Goal: Navigation & Orientation: Find specific page/section

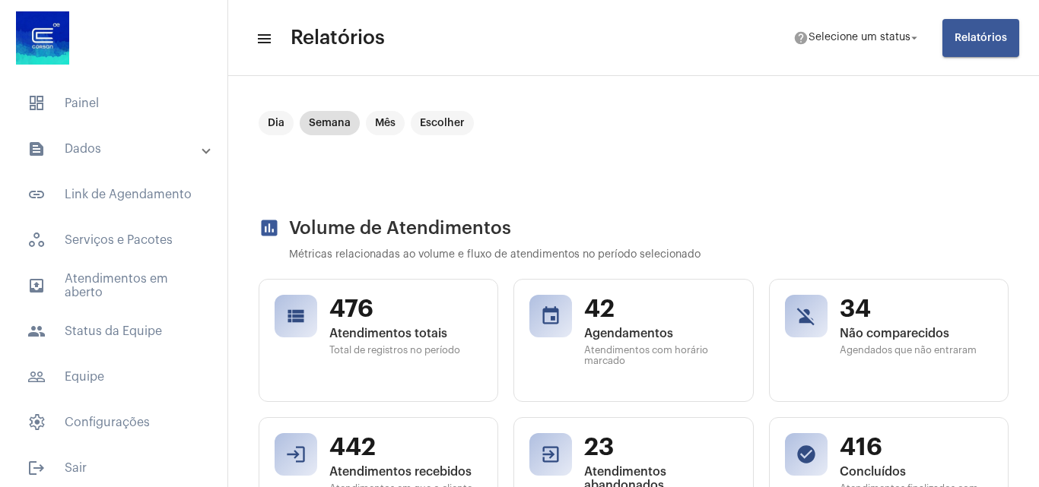
click at [130, 144] on mat-panel-title "text_snippet_outlined Dados" at bounding box center [115, 149] width 176 height 18
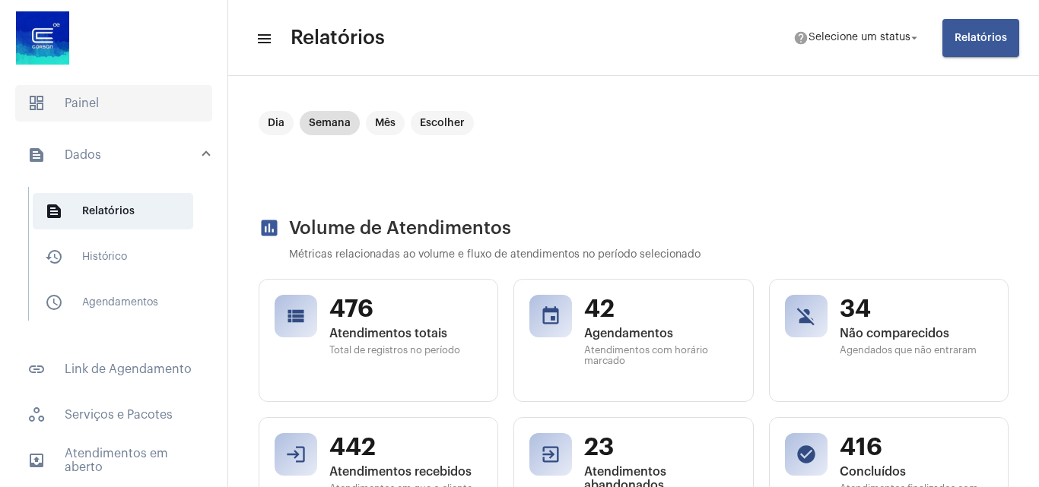
click at [151, 102] on span "dashboard Painel" at bounding box center [113, 103] width 197 height 36
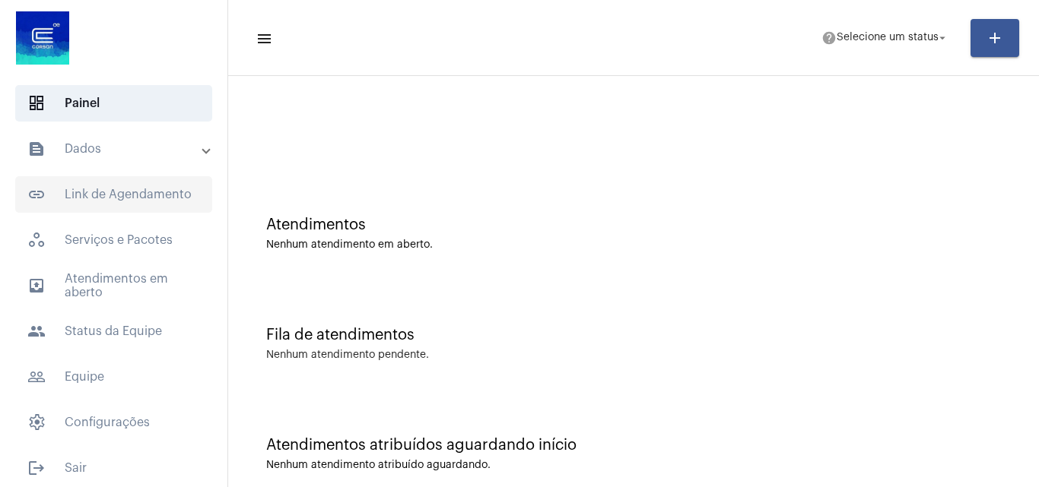
click at [135, 183] on span "link_outlined Link de Agendamento" at bounding box center [113, 194] width 197 height 36
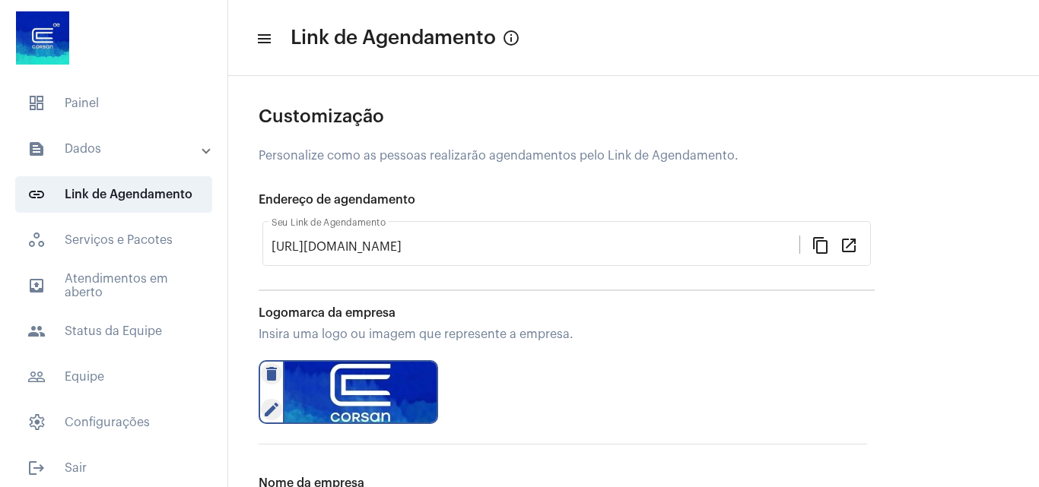
click at [119, 144] on mat-panel-title "text_snippet_outlined Dados" at bounding box center [115, 149] width 176 height 18
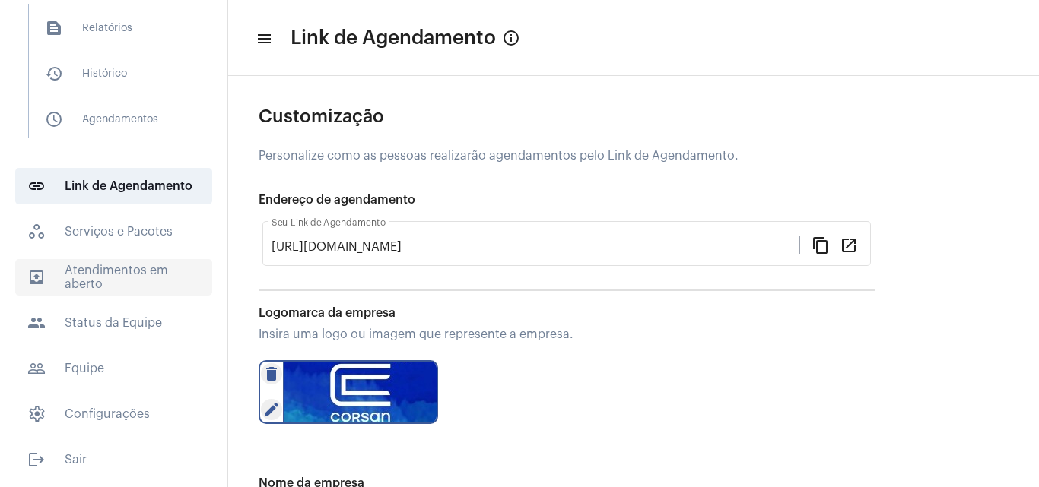
click at [101, 290] on span "outbox_outline Atendimentos em aberto" at bounding box center [113, 277] width 197 height 36
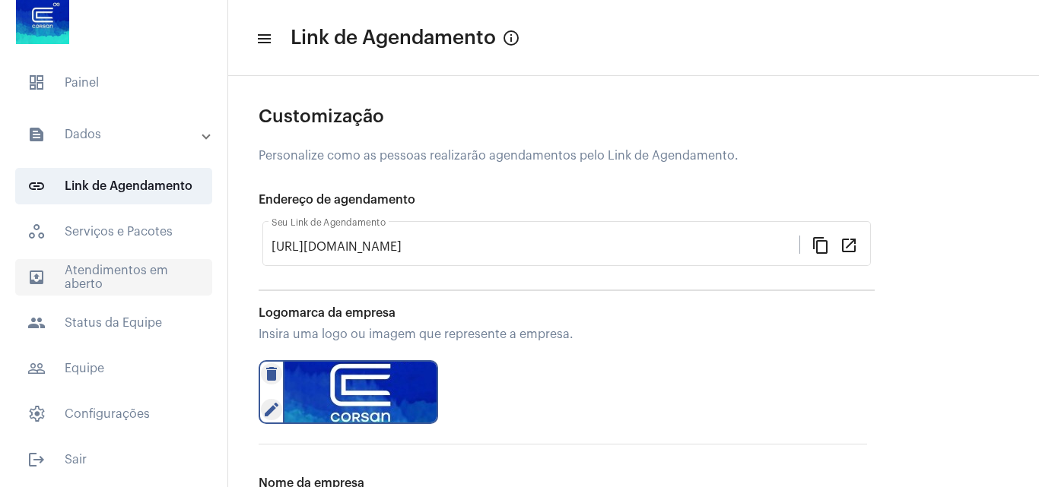
click at [101, 290] on span "outbox_outline Atendimentos em aberto" at bounding box center [113, 277] width 197 height 36
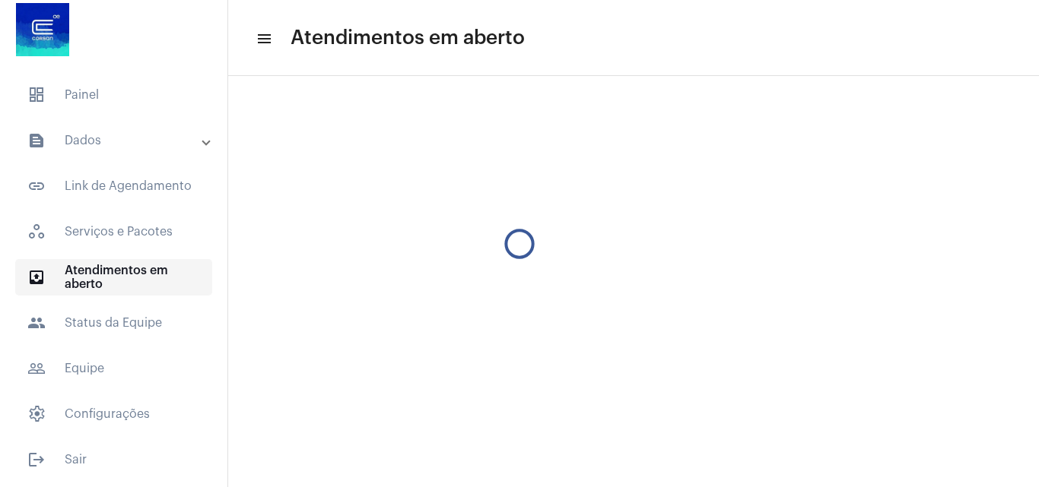
scroll to position [8, 0]
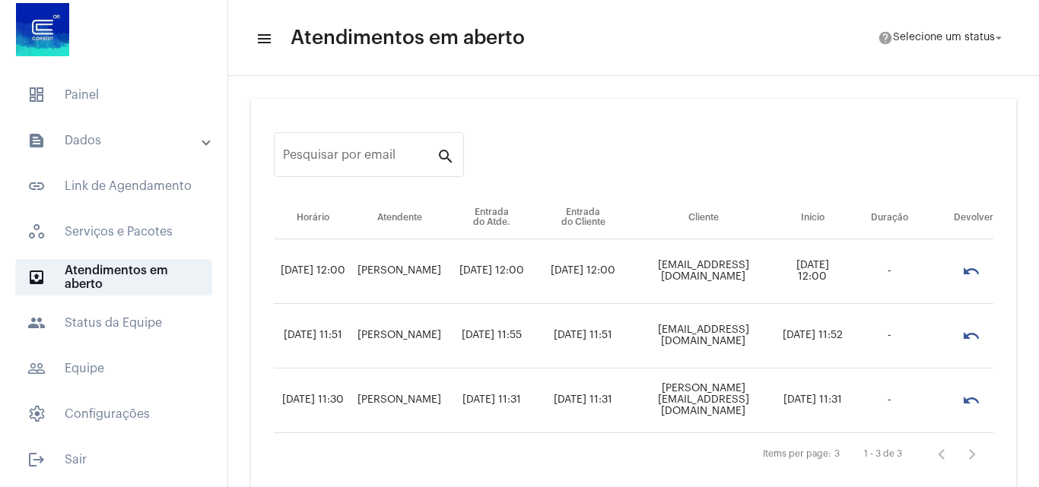
click at [106, 342] on mat-accordion "text_snippet_outlined Dados text_snippet_outlined Relatórios history_outlined H…" at bounding box center [113, 277] width 227 height 310
click at [106, 324] on span "people Status da Equipe" at bounding box center [113, 323] width 197 height 36
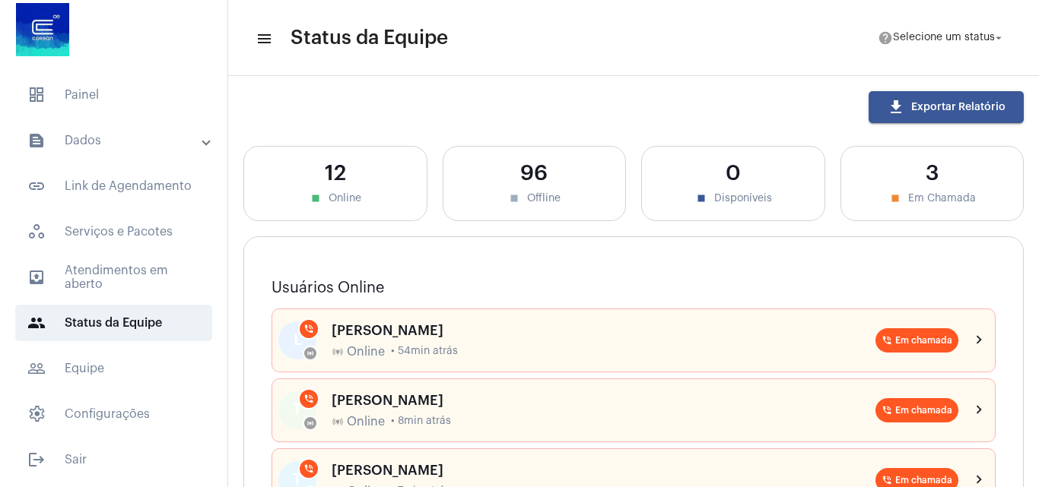
click at [104, 346] on mat-accordion "text_snippet_outlined Dados text_snippet_outlined Relatórios history_outlined H…" at bounding box center [113, 277] width 227 height 310
click at [103, 354] on span "people_outline Equipe" at bounding box center [113, 369] width 197 height 36
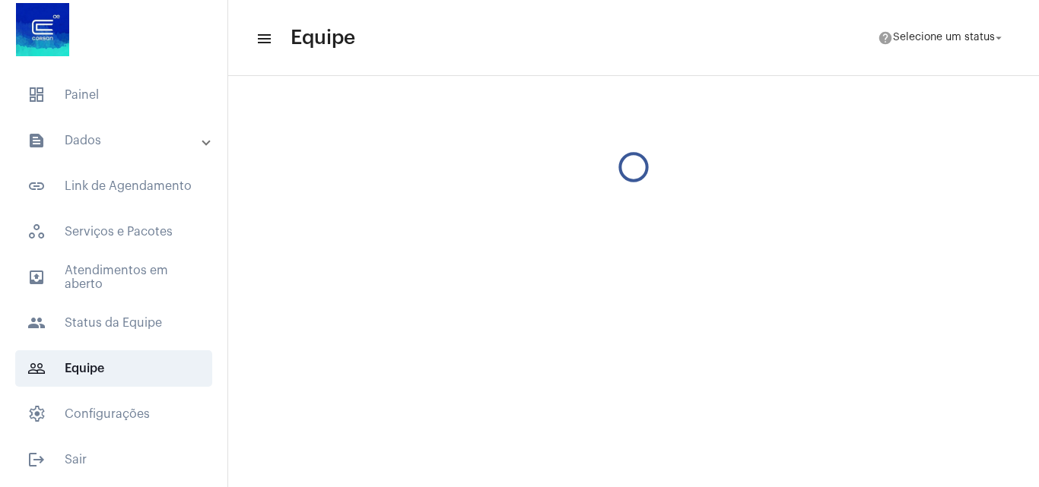
click at [148, 142] on mat-panel-title "text_snippet_outlined Dados" at bounding box center [115, 141] width 176 height 18
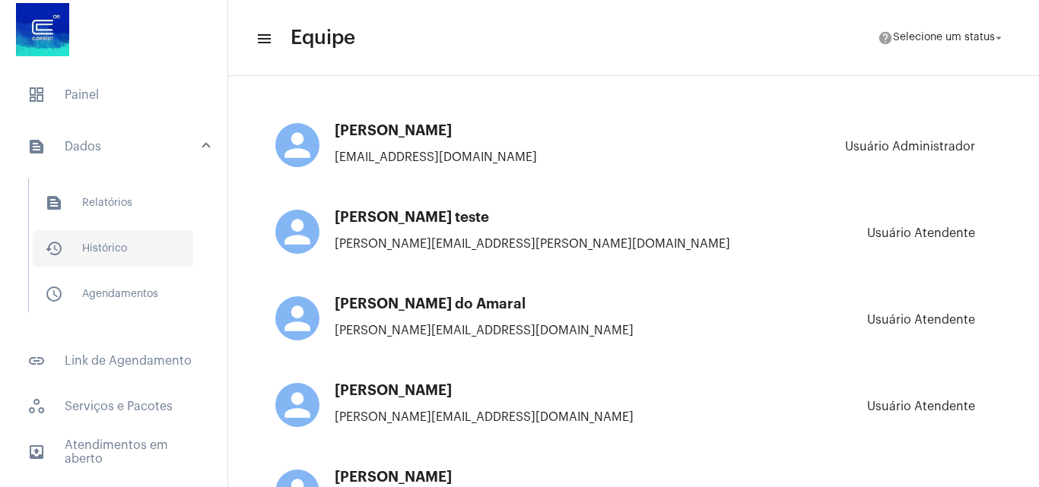
click at [111, 249] on span "history_outlined Histórico" at bounding box center [113, 248] width 160 height 36
